Goal: Task Accomplishment & Management: Use online tool/utility

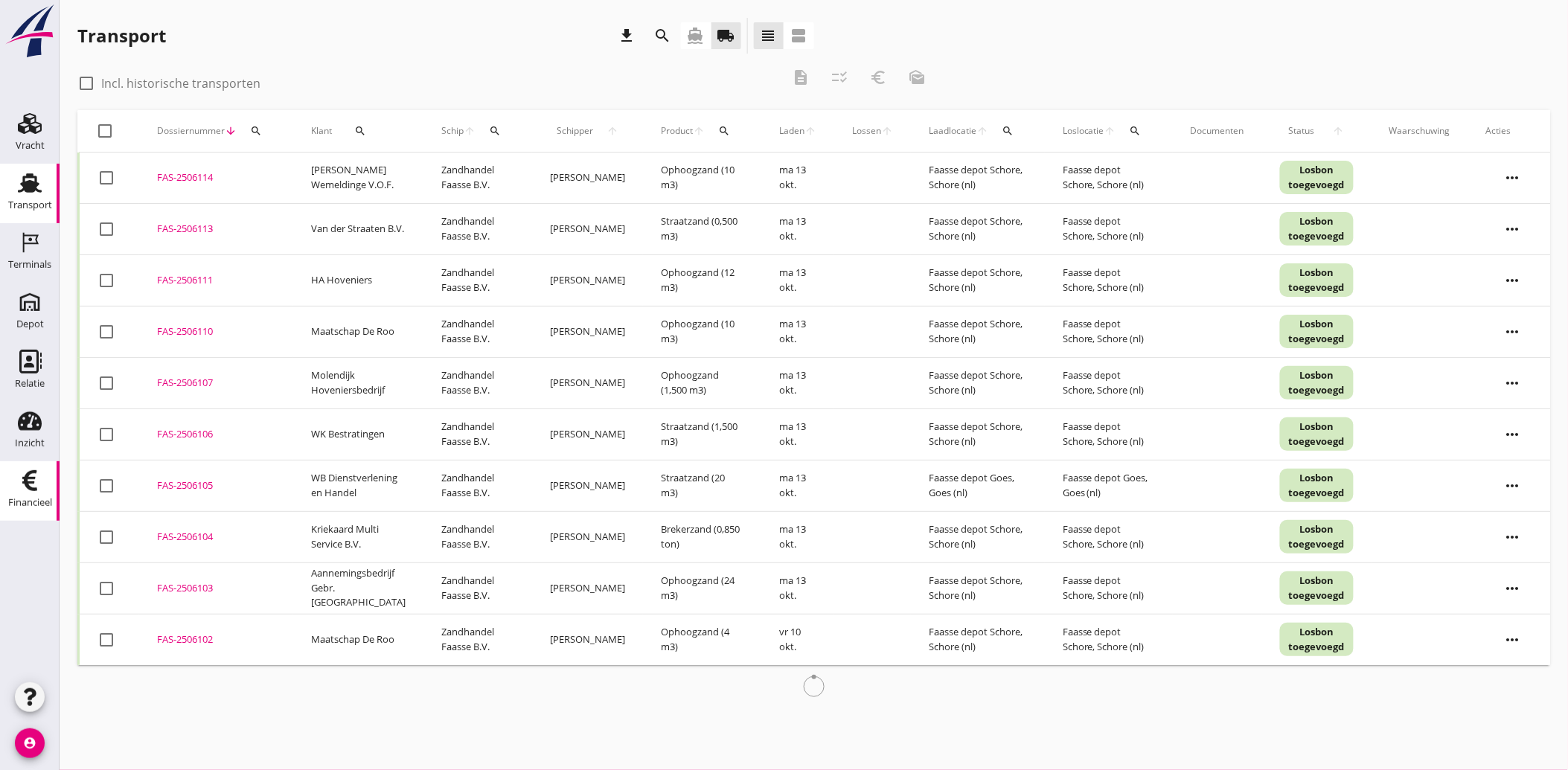
click at [36, 494] on div "Financieel" at bounding box center [30, 503] width 44 height 21
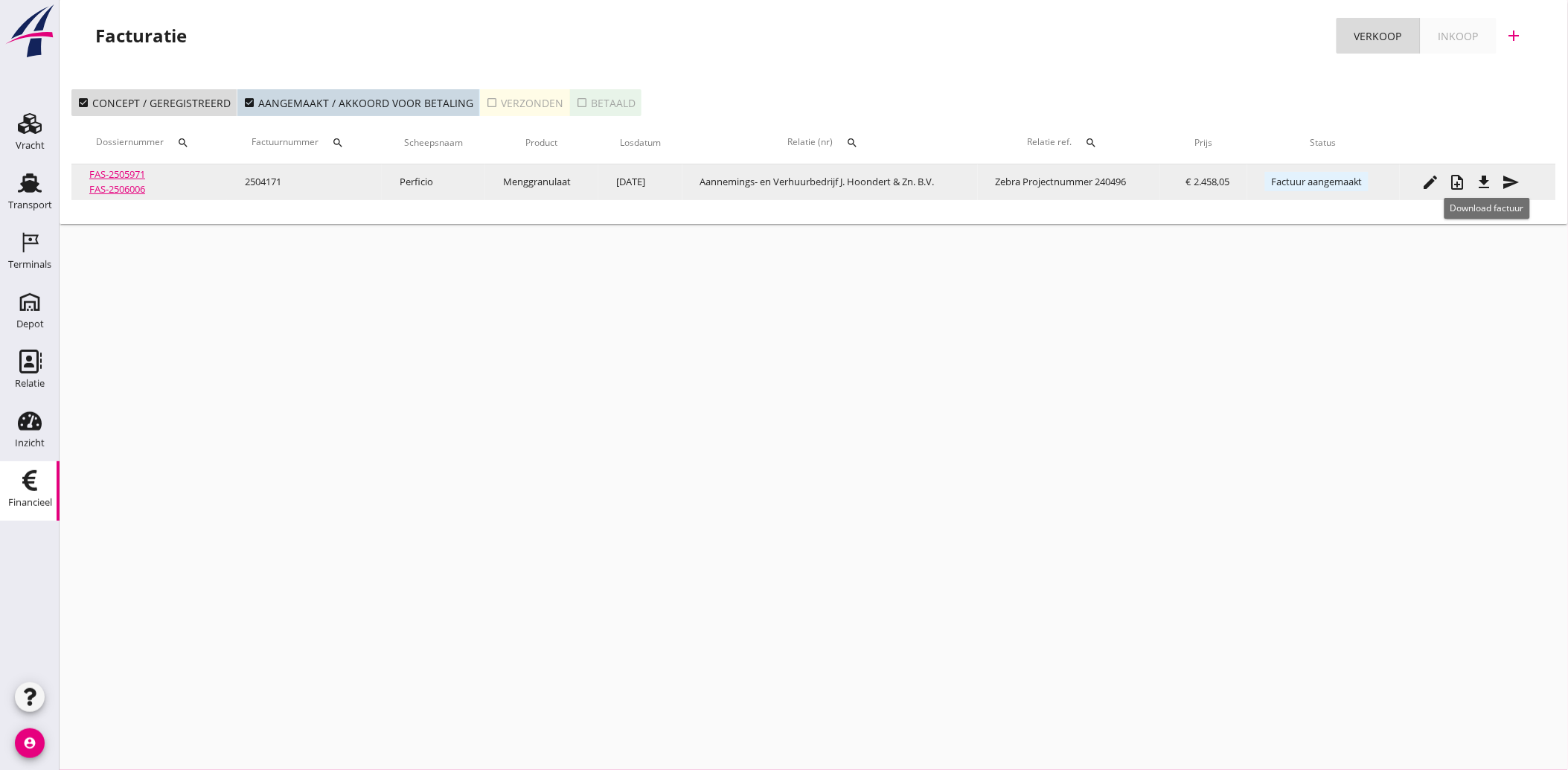
click at [1486, 175] on icon "file_download" at bounding box center [1485, 183] width 18 height 18
click at [1486, 169] on button "file_download" at bounding box center [1484, 182] width 27 height 27
click at [1513, 179] on icon "send" at bounding box center [1512, 183] width 18 height 18
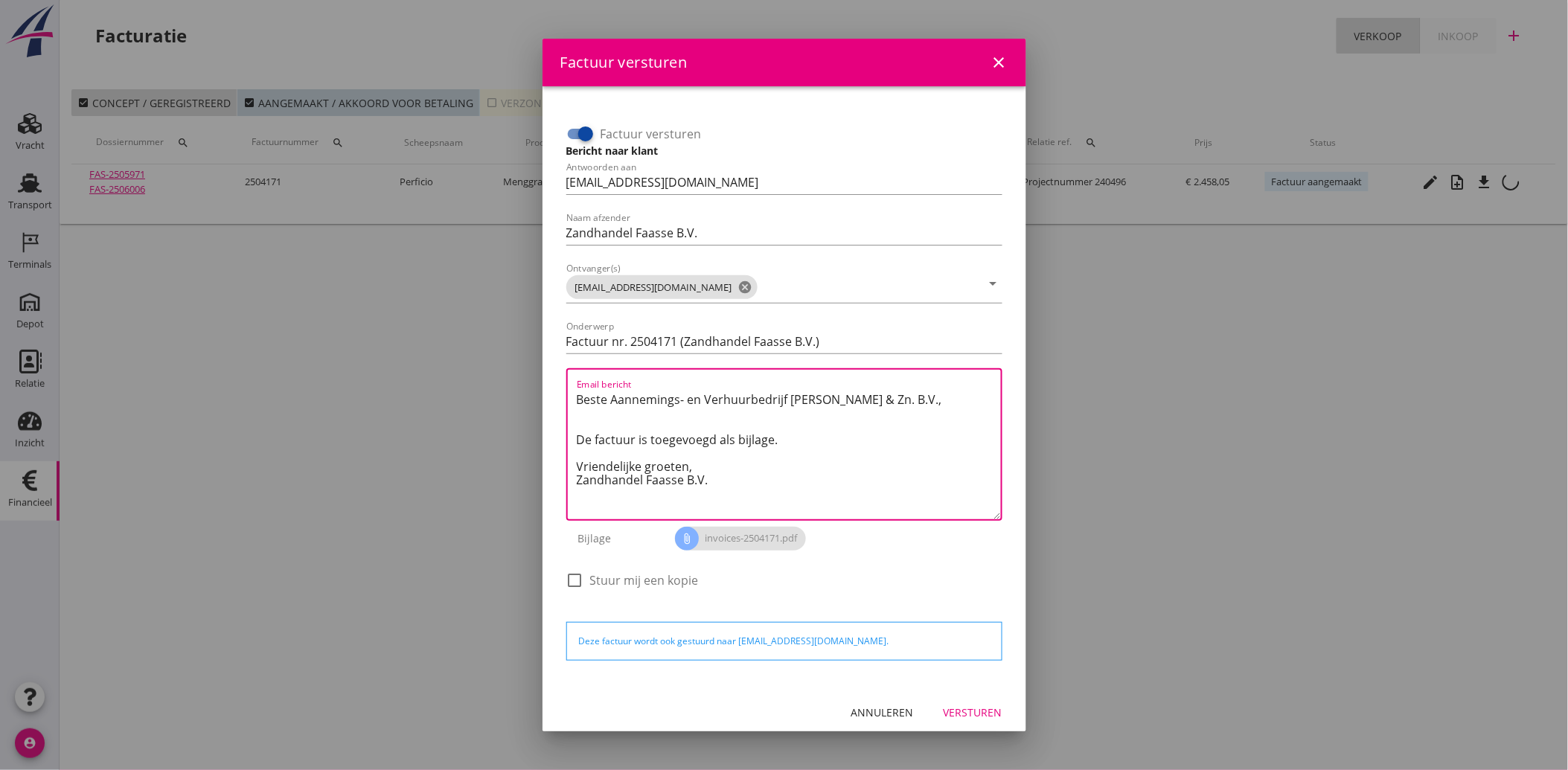
drag, startPoint x: 731, startPoint y: 485, endPoint x: 517, endPoint y: 393, distance: 232.9
click at [517, 393] on div "Factuur versturen close Factuur versturen Bericht naar klant Antwoorden aan [EM…" at bounding box center [784, 385] width 1568 height 770
paste textarea "Geachte heer/mevrouw, Hierbij zenden wij u onze factuur i.v.m. de door ons aan …"
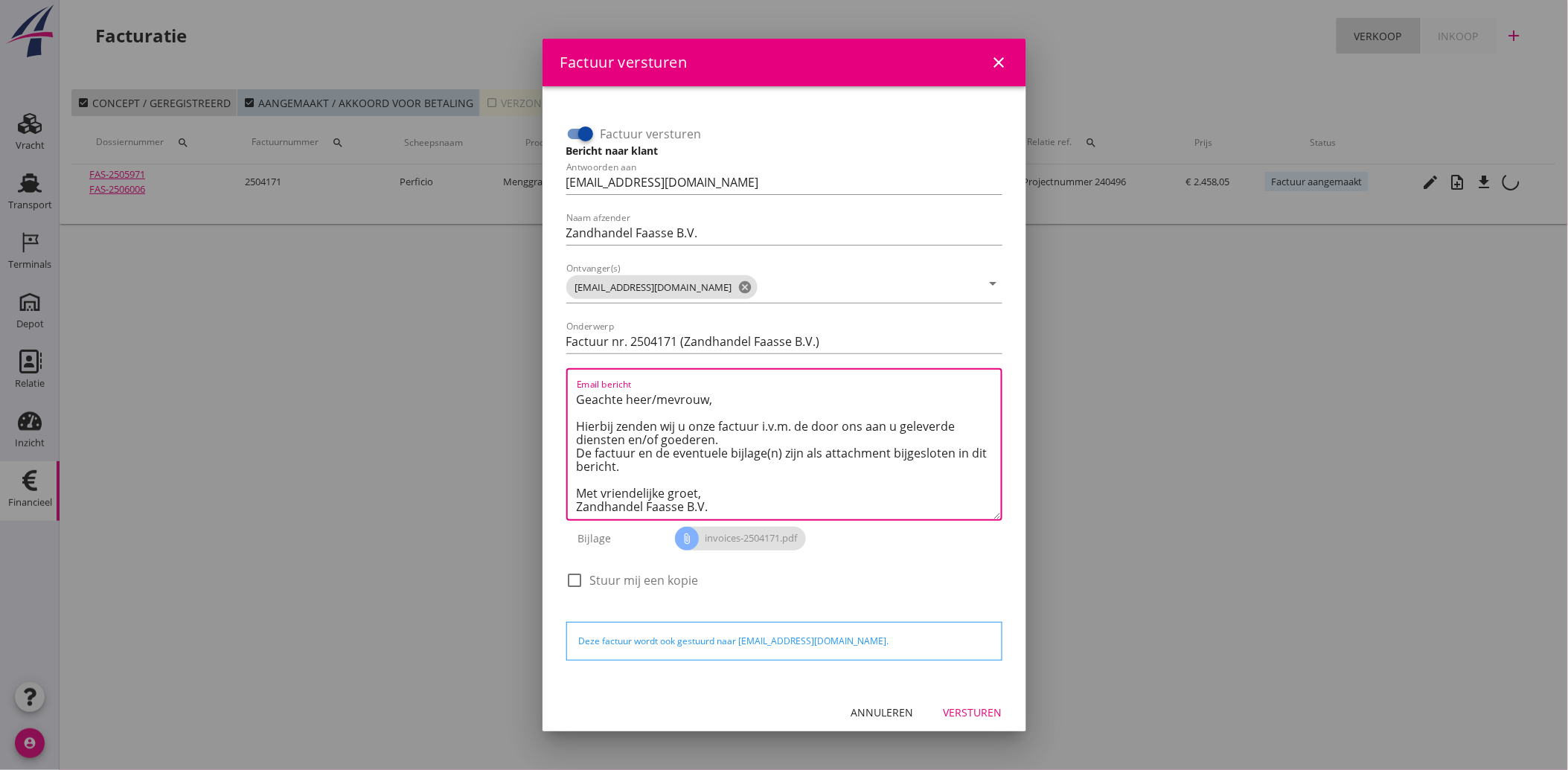
type textarea "Geachte heer/mevrouw, Hierbij zenden wij u onze factuur i.v.m. de door ons aan …"
click at [944, 705] on div "Versturen" at bounding box center [973, 712] width 59 height 15
